Goal: Transaction & Acquisition: Download file/media

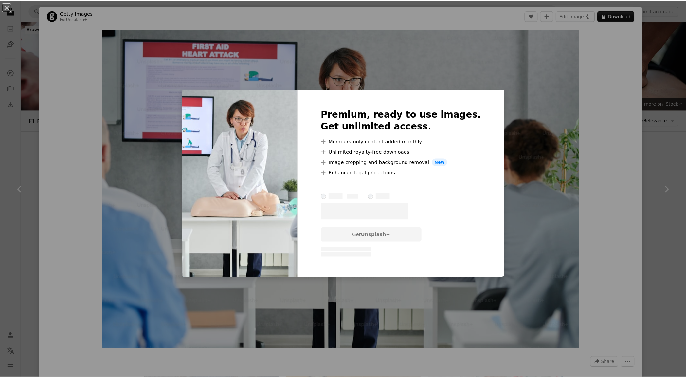
scroll to position [976, 0]
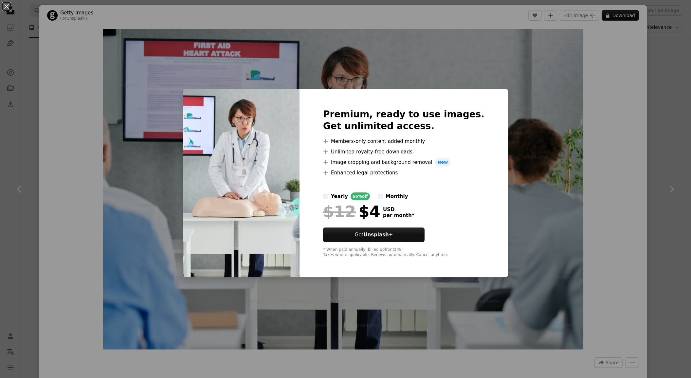
drag, startPoint x: 637, startPoint y: 63, endPoint x: 624, endPoint y: 152, distance: 90.4
click at [608, 150] on div "An X shape Premium, ready to use images. Get unlimited access. A plus sign Memb…" at bounding box center [345, 189] width 691 height 378
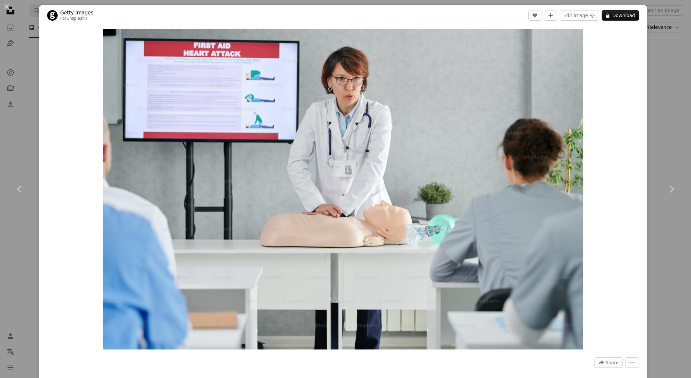
click at [673, 105] on div "An X shape Chevron left Chevron right Getty Images For Unsplash+ A heart A plus…" at bounding box center [345, 189] width 691 height 378
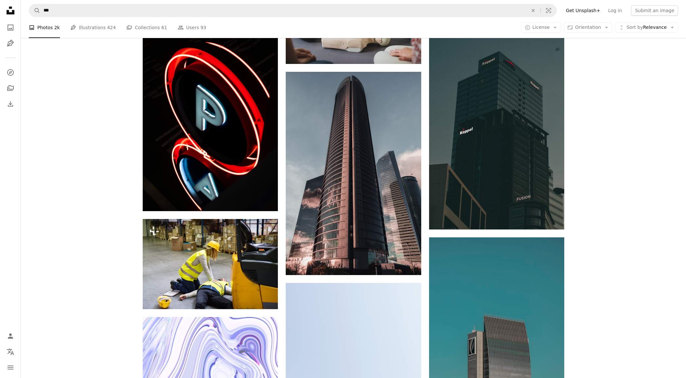
scroll to position [845, 0]
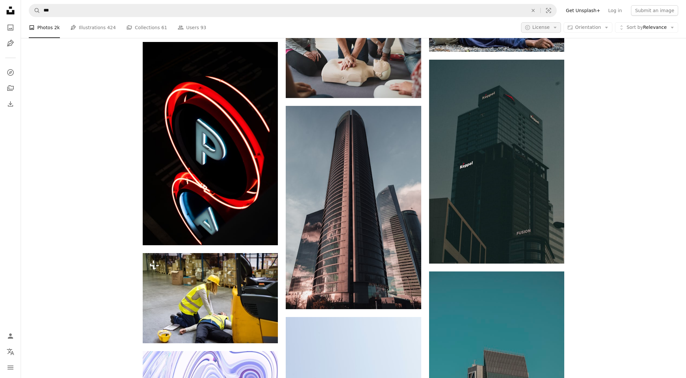
click at [544, 27] on span "License" at bounding box center [541, 27] width 17 height 5
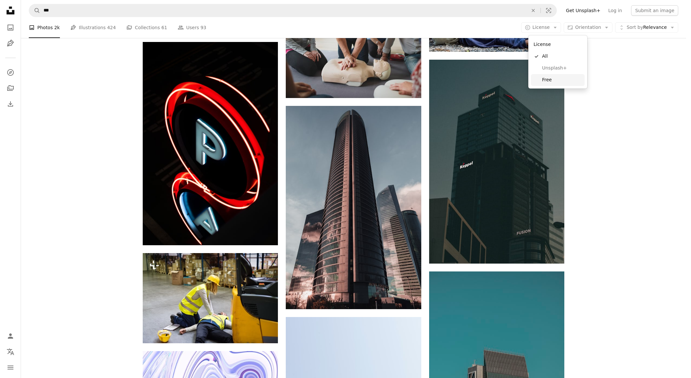
click at [540, 79] on link "Free" at bounding box center [558, 80] width 54 height 12
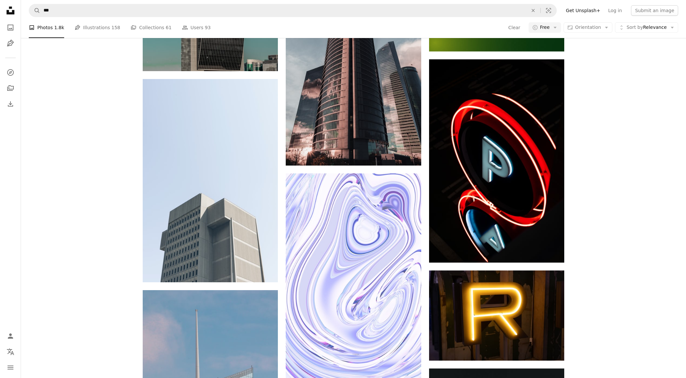
scroll to position [2355, 0]
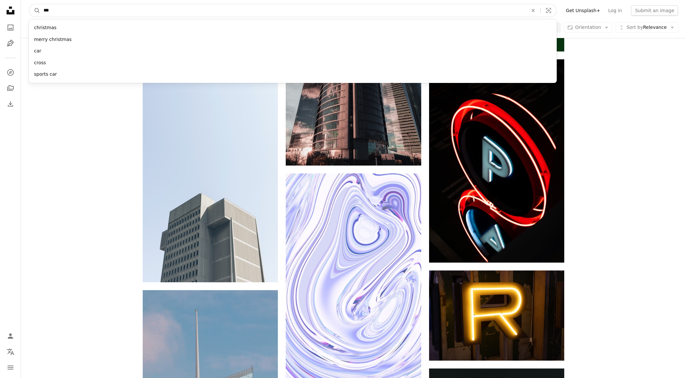
drag, startPoint x: 142, startPoint y: 11, endPoint x: 21, endPoint y: 2, distance: 121.6
click at [21, 2] on nav "A magnifying glass *** christmas merry christmas car cross sports car An X shap…" at bounding box center [354, 10] width 666 height 21
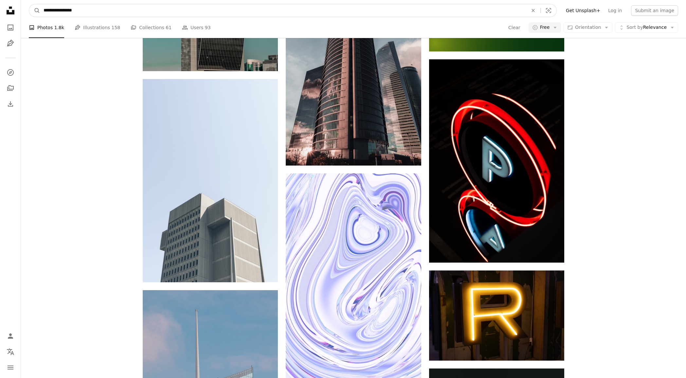
type input "**********"
click button "A magnifying glass" at bounding box center [34, 10] width 11 height 12
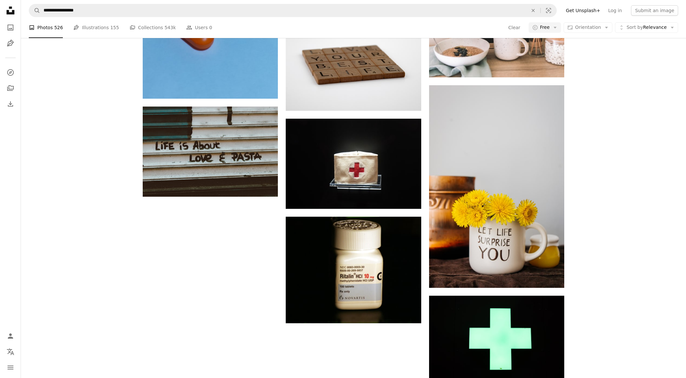
scroll to position [491, 0]
click at [138, 7] on input "**********" at bounding box center [283, 10] width 486 height 12
type input "**********"
click button "A magnifying glass" at bounding box center [34, 10] width 11 height 12
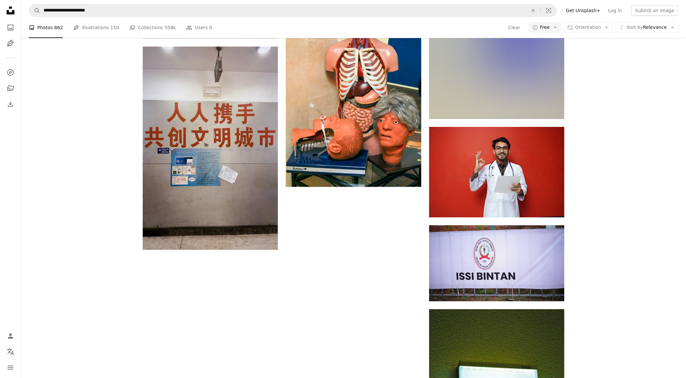
scroll to position [851, 0]
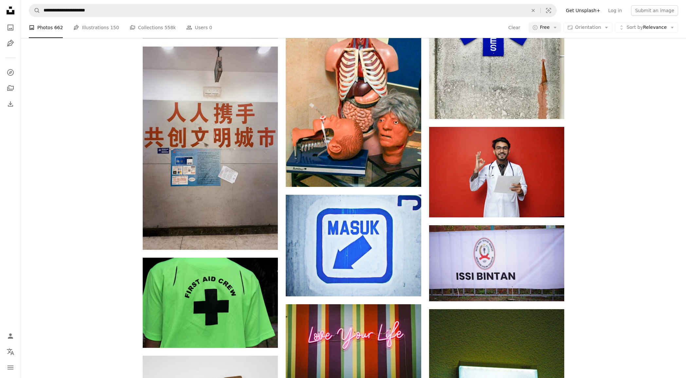
scroll to position [4749, 0]
drag, startPoint x: 598, startPoint y: 188, endPoint x: 419, endPoint y: 91, distance: 203.3
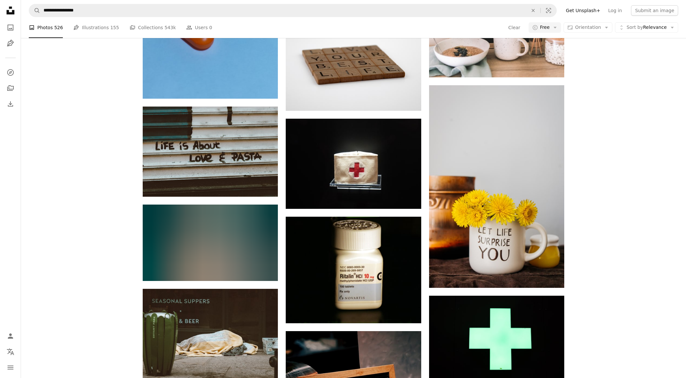
scroll to position [33, 0]
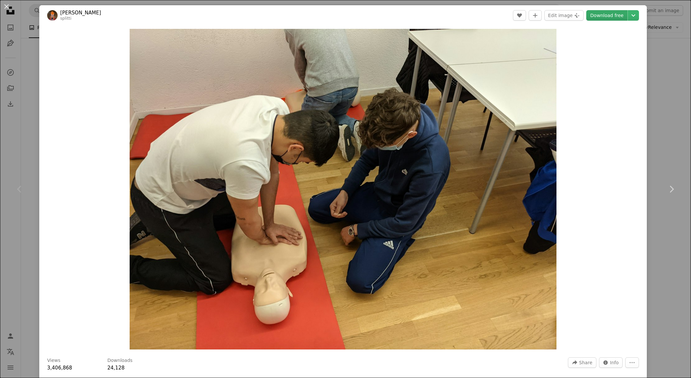
click at [599, 17] on link "Download free" at bounding box center [607, 15] width 41 height 10
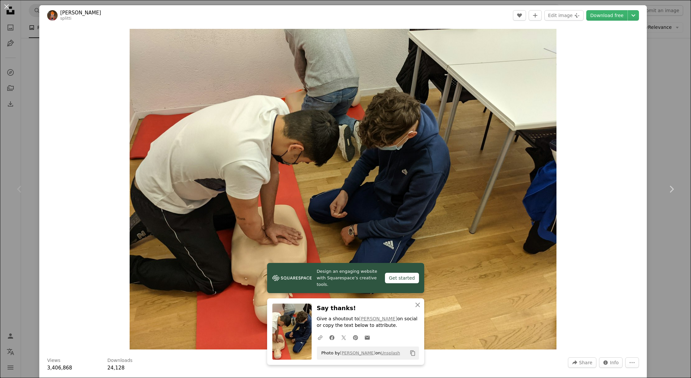
click at [650, 103] on div "An X shape Chevron left Chevron right Design an engaging website with Squarespa…" at bounding box center [345, 189] width 691 height 378
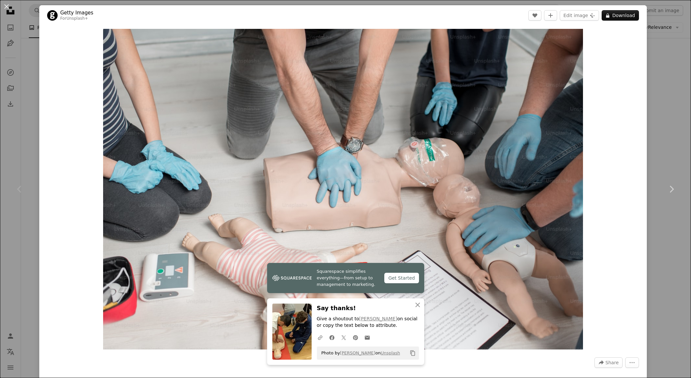
click at [664, 123] on div "An X shape Chevron left Chevron right Squarespace simplifies everything—from se…" at bounding box center [345, 189] width 691 height 378
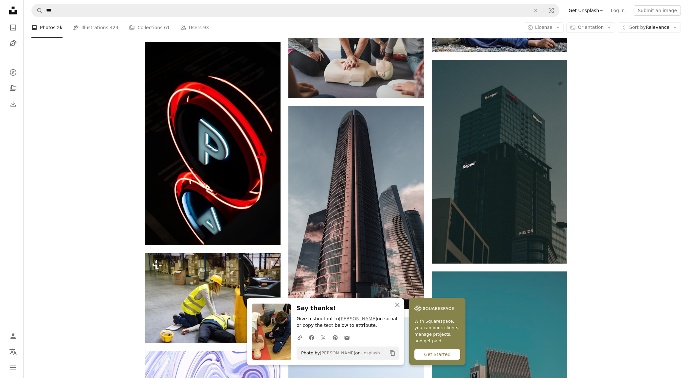
scroll to position [229, 0]
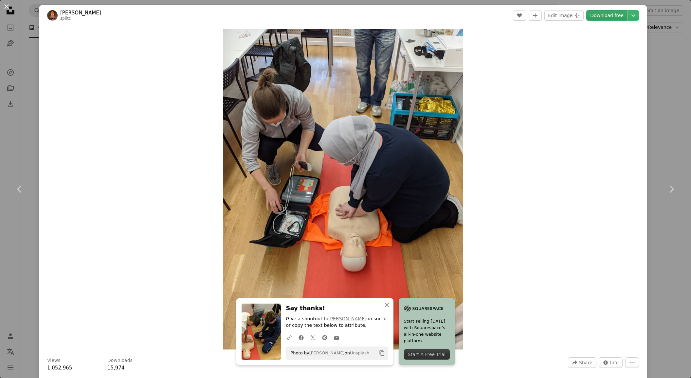
click at [600, 18] on link "Download free" at bounding box center [607, 15] width 41 height 10
